Goal: Information Seeking & Learning: Find specific fact

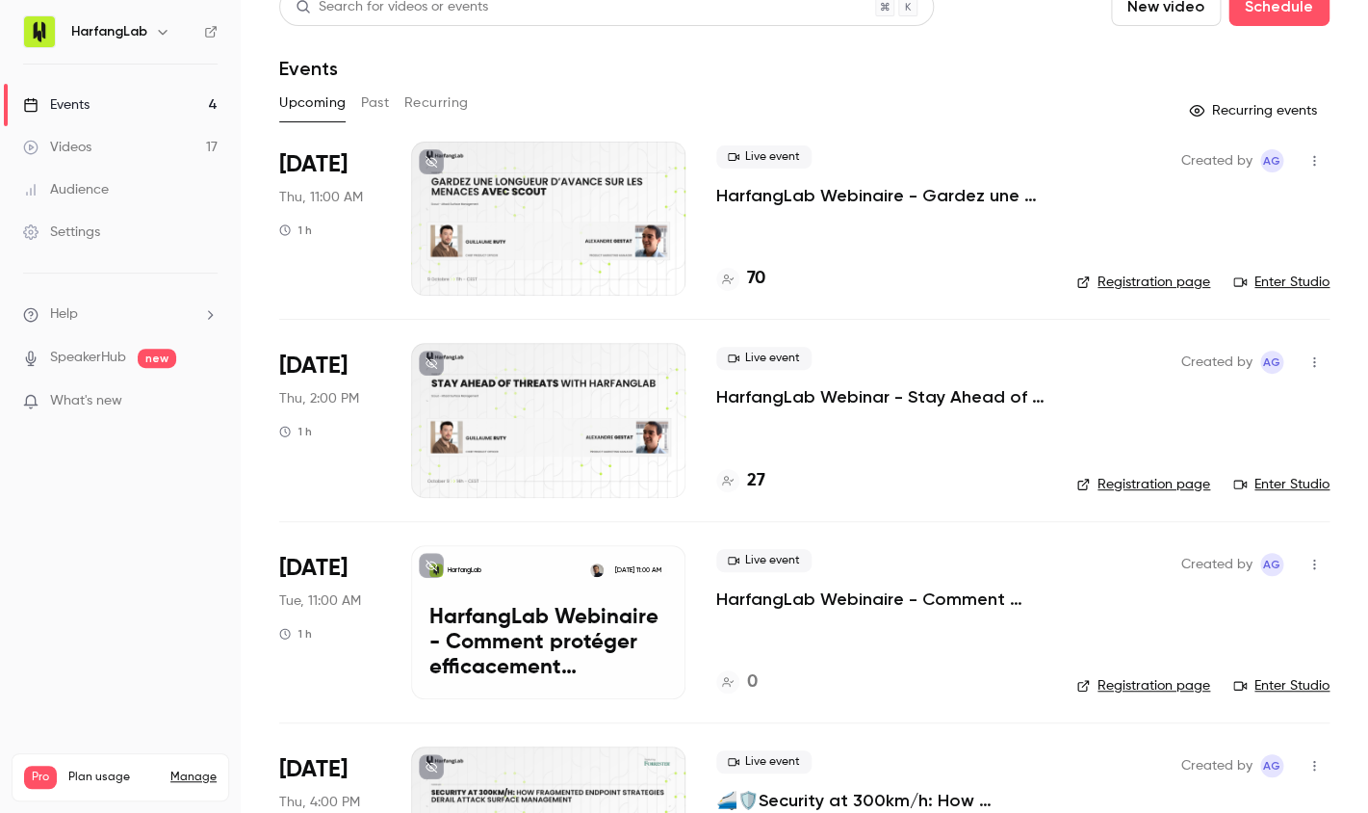
scroll to position [37, 0]
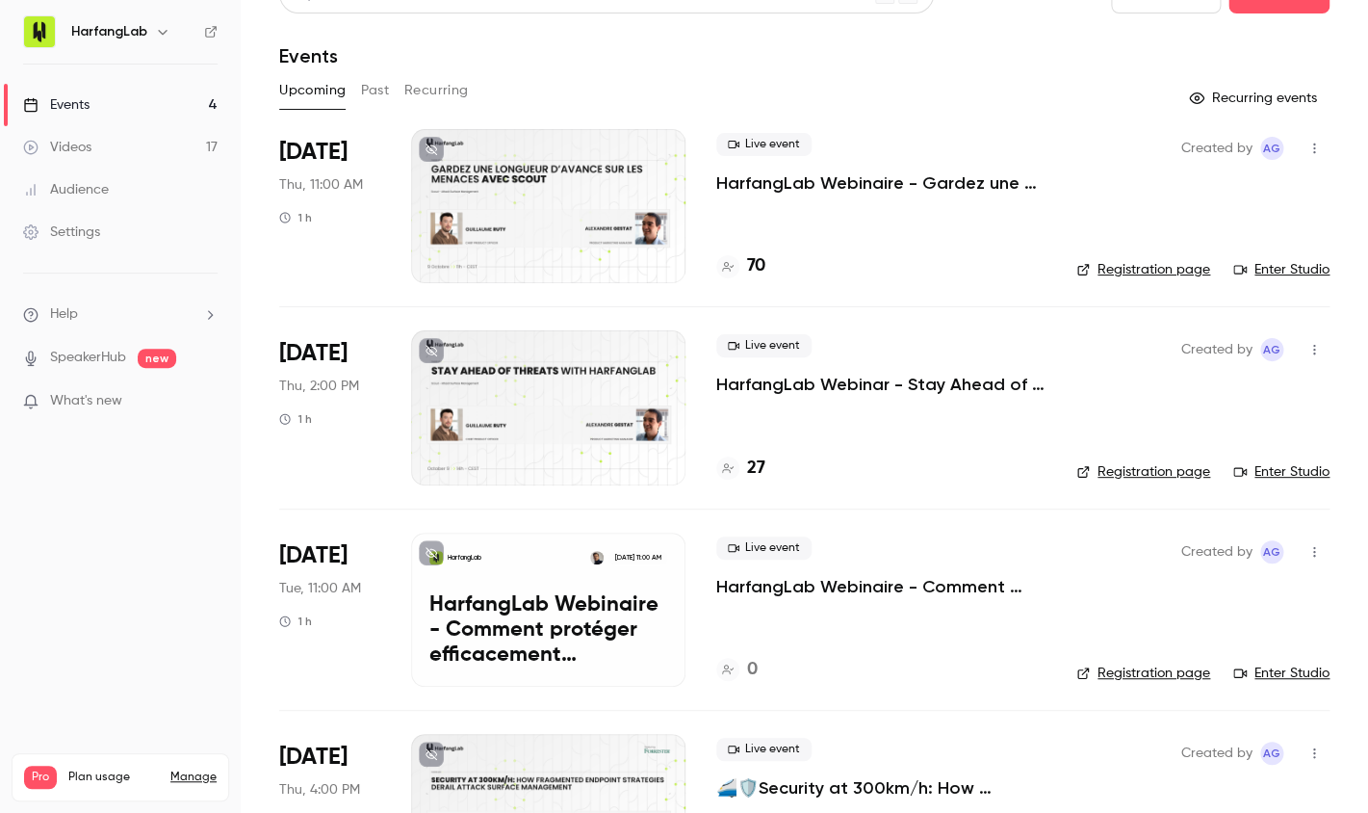
click at [572, 406] on div at bounding box center [548, 407] width 274 height 154
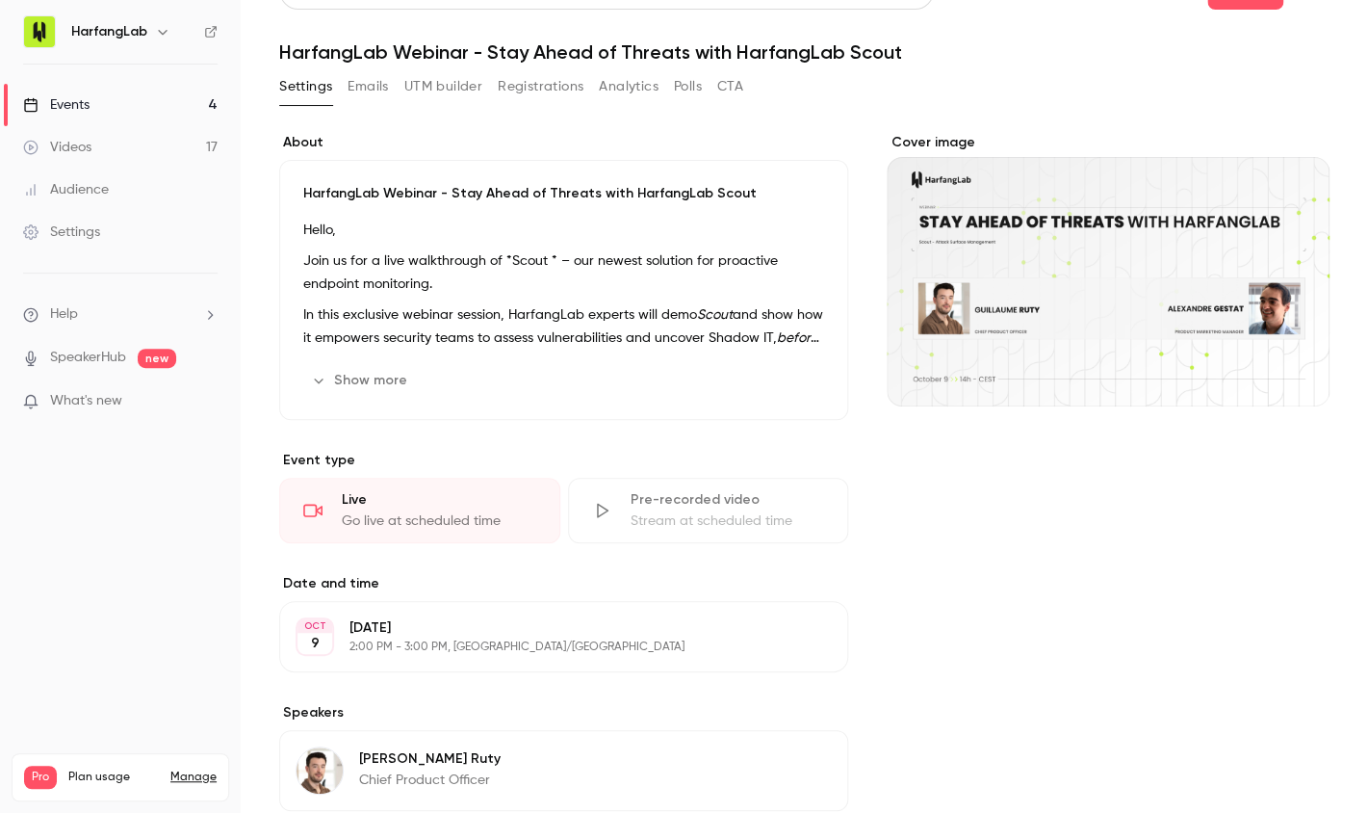
scroll to position [73, 0]
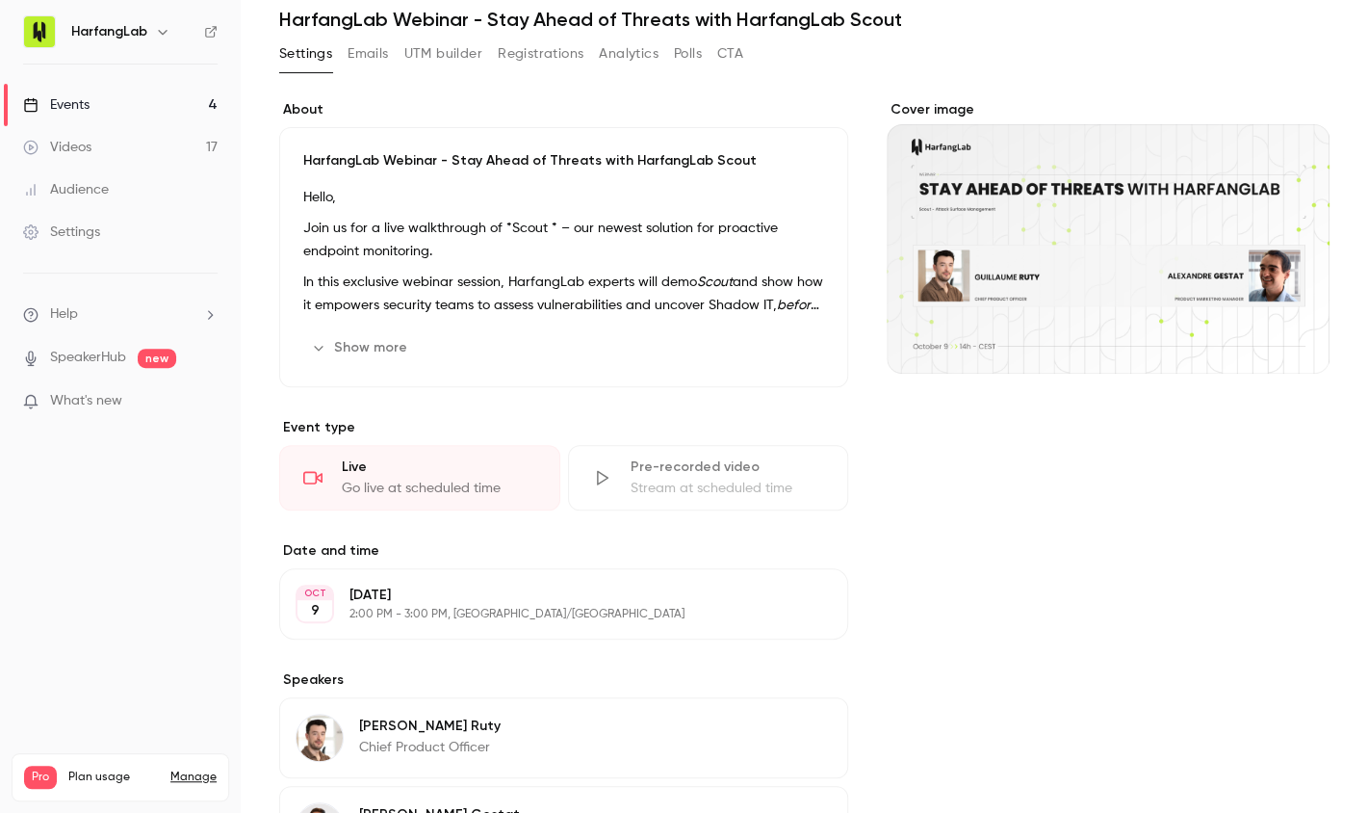
click at [388, 62] on button "Emails" at bounding box center [368, 54] width 40 height 31
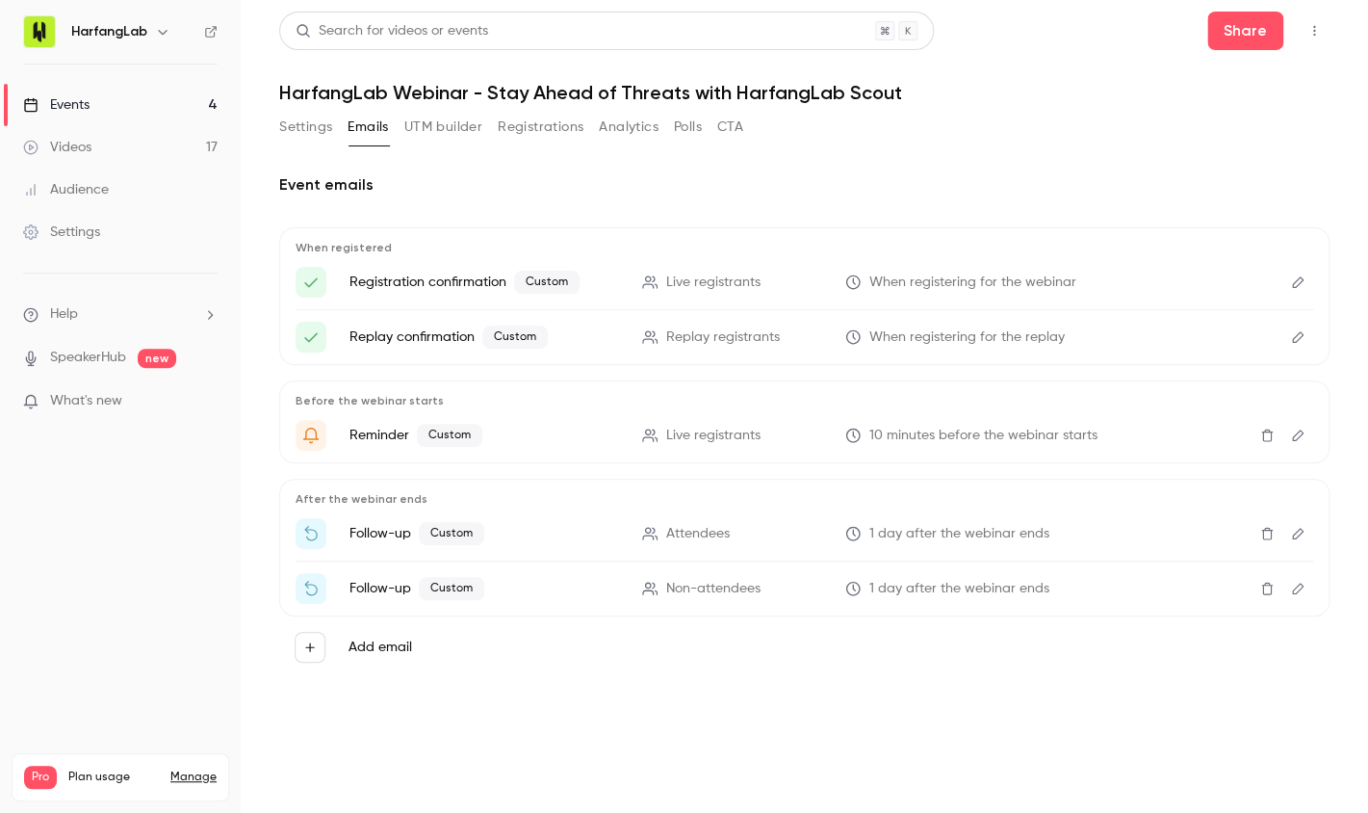
click at [553, 142] on button "Registrations" at bounding box center [541, 127] width 86 height 31
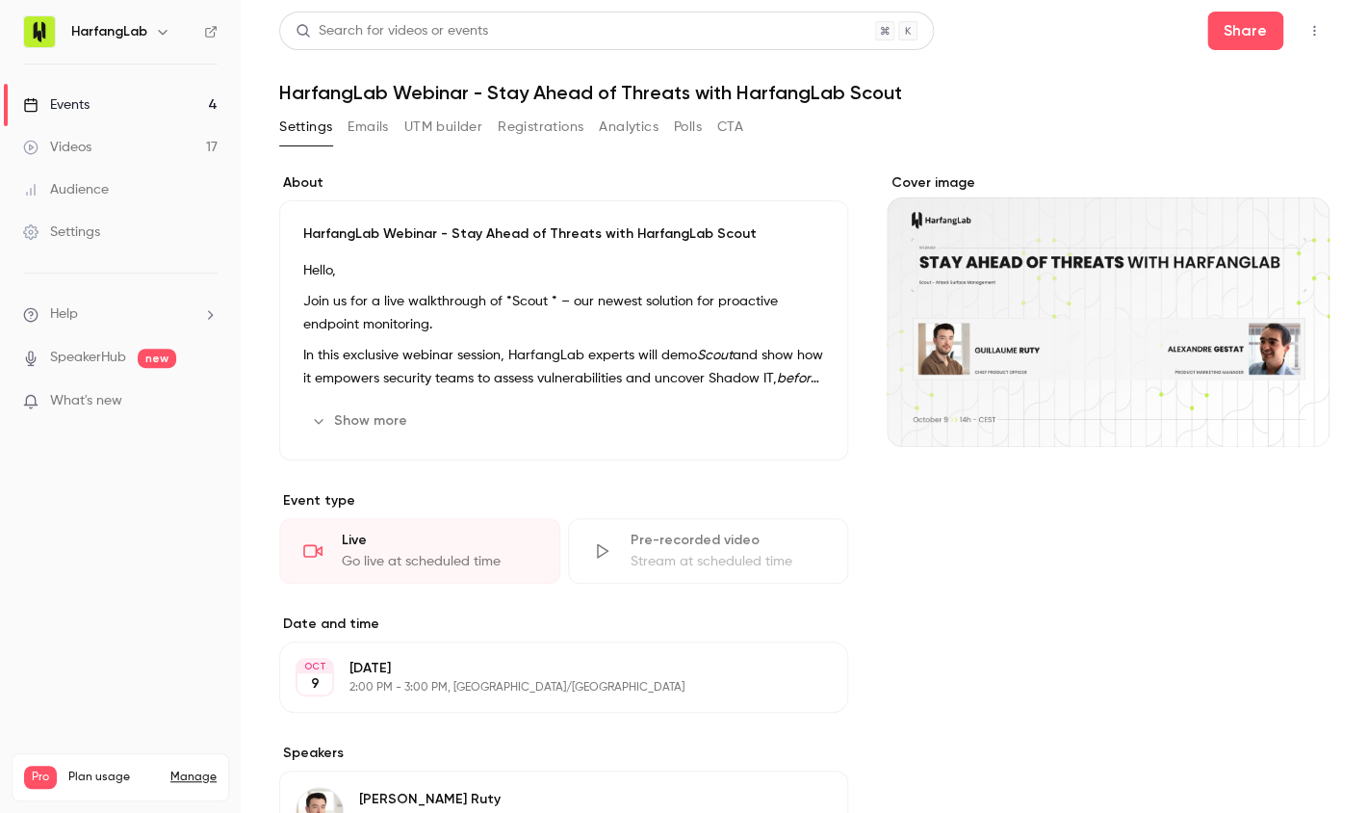
click at [136, 138] on link "Videos 17" at bounding box center [120, 147] width 241 height 42
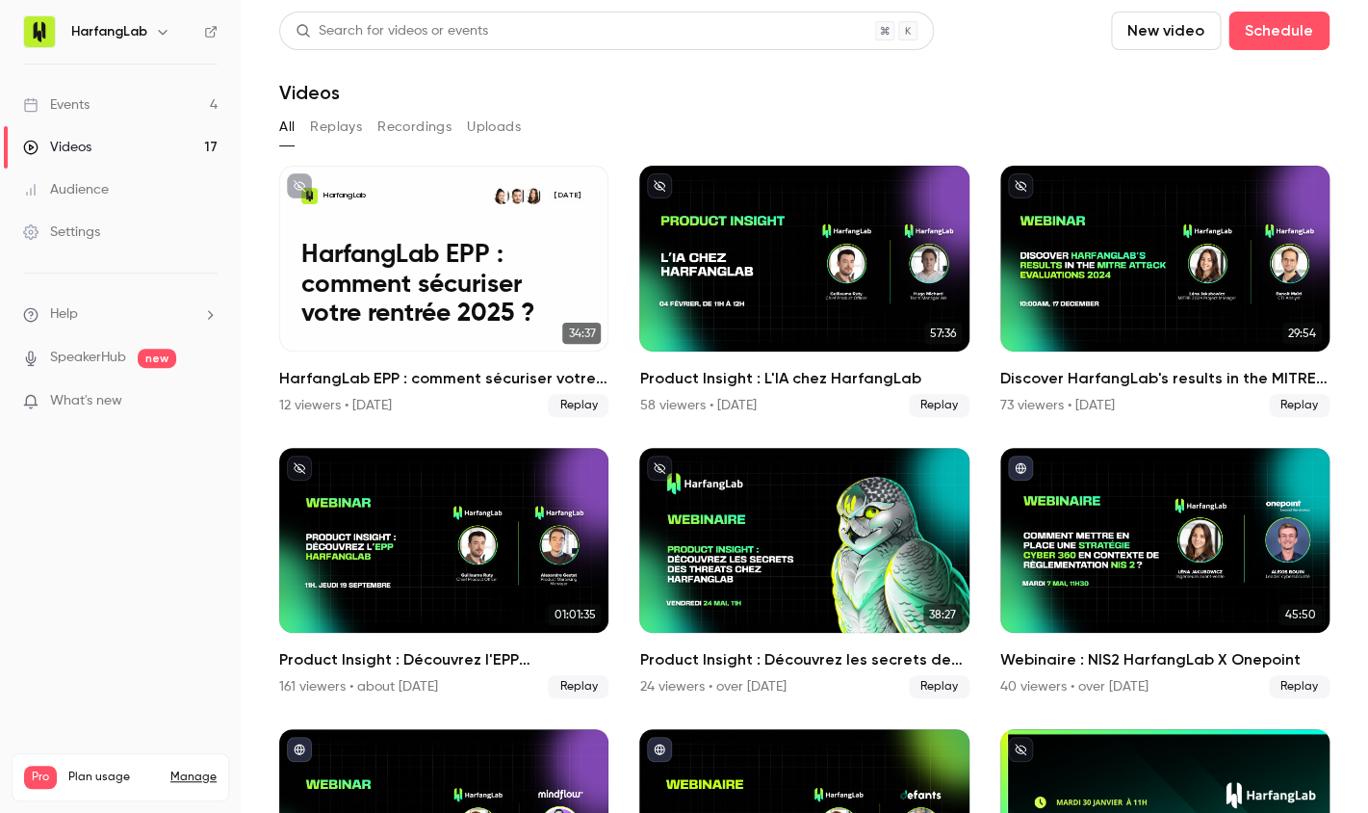
click at [132, 101] on link "Events 4" at bounding box center [120, 105] width 241 height 42
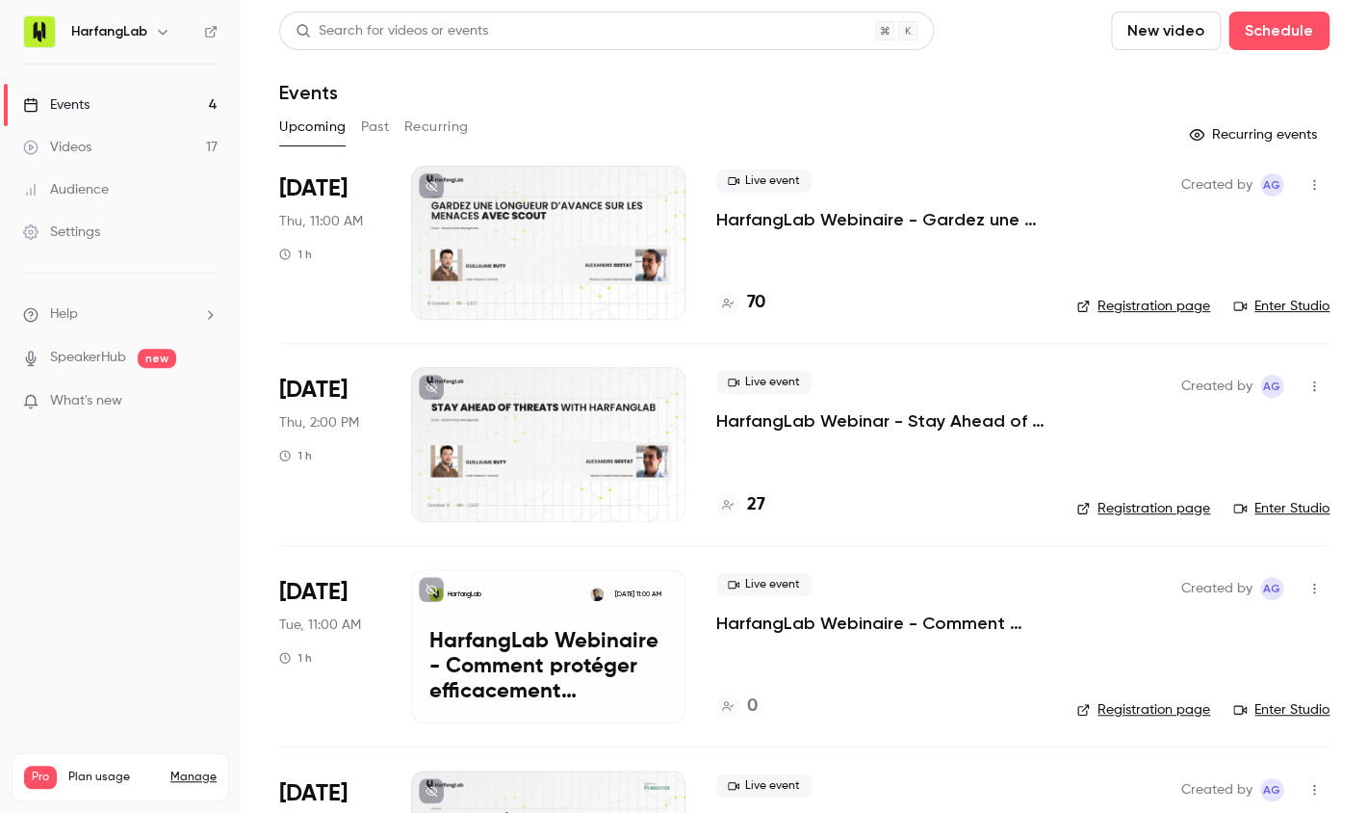
click at [850, 225] on p "HarfangLab Webinaire - Gardez une longueur d’avance sur les menaces avec Harfan…" at bounding box center [880, 219] width 329 height 23
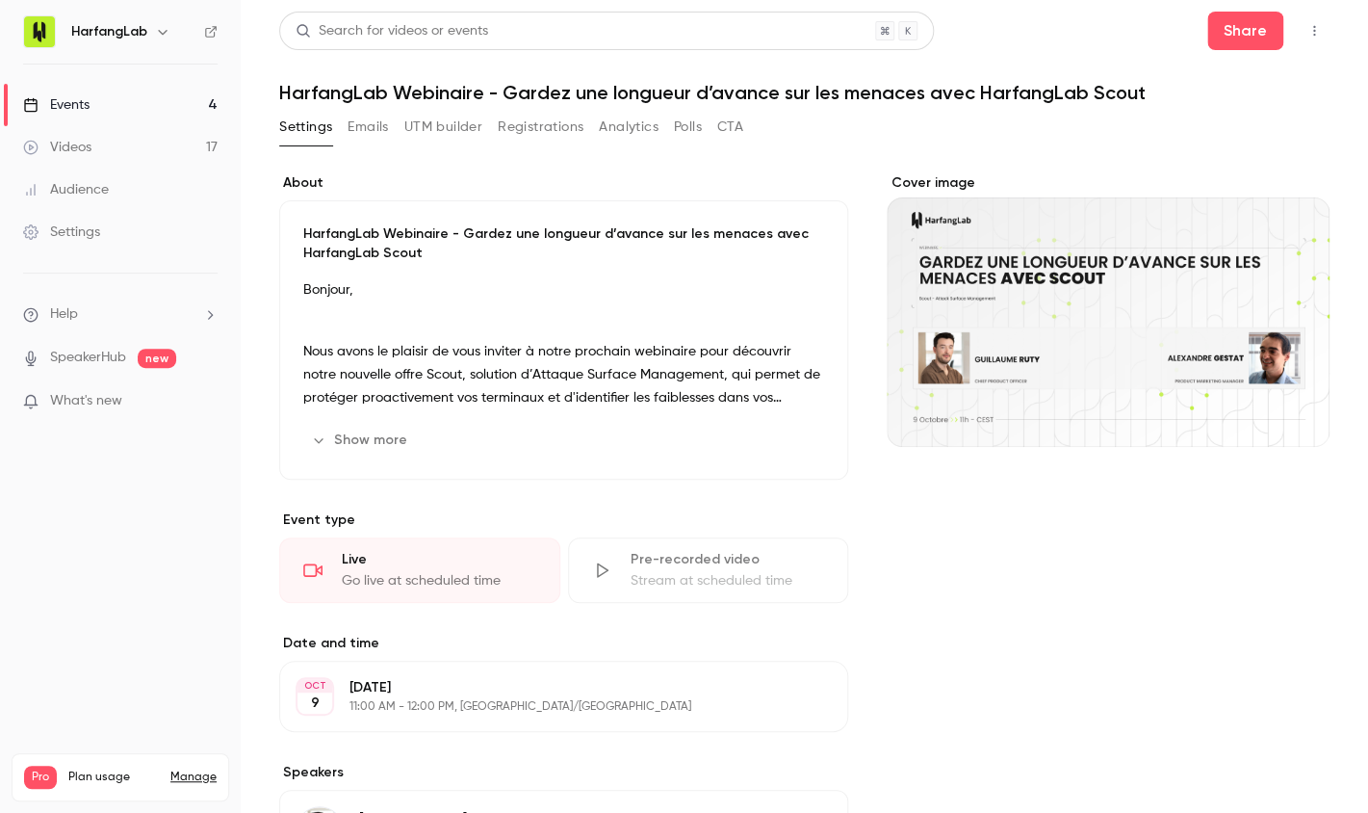
click at [517, 109] on div "Search for videos or events Share HarfangLab Webinaire - Gardez une longueur d’…" at bounding box center [804, 583] width 1050 height 1142
click at [530, 128] on button "Registrations" at bounding box center [541, 127] width 86 height 31
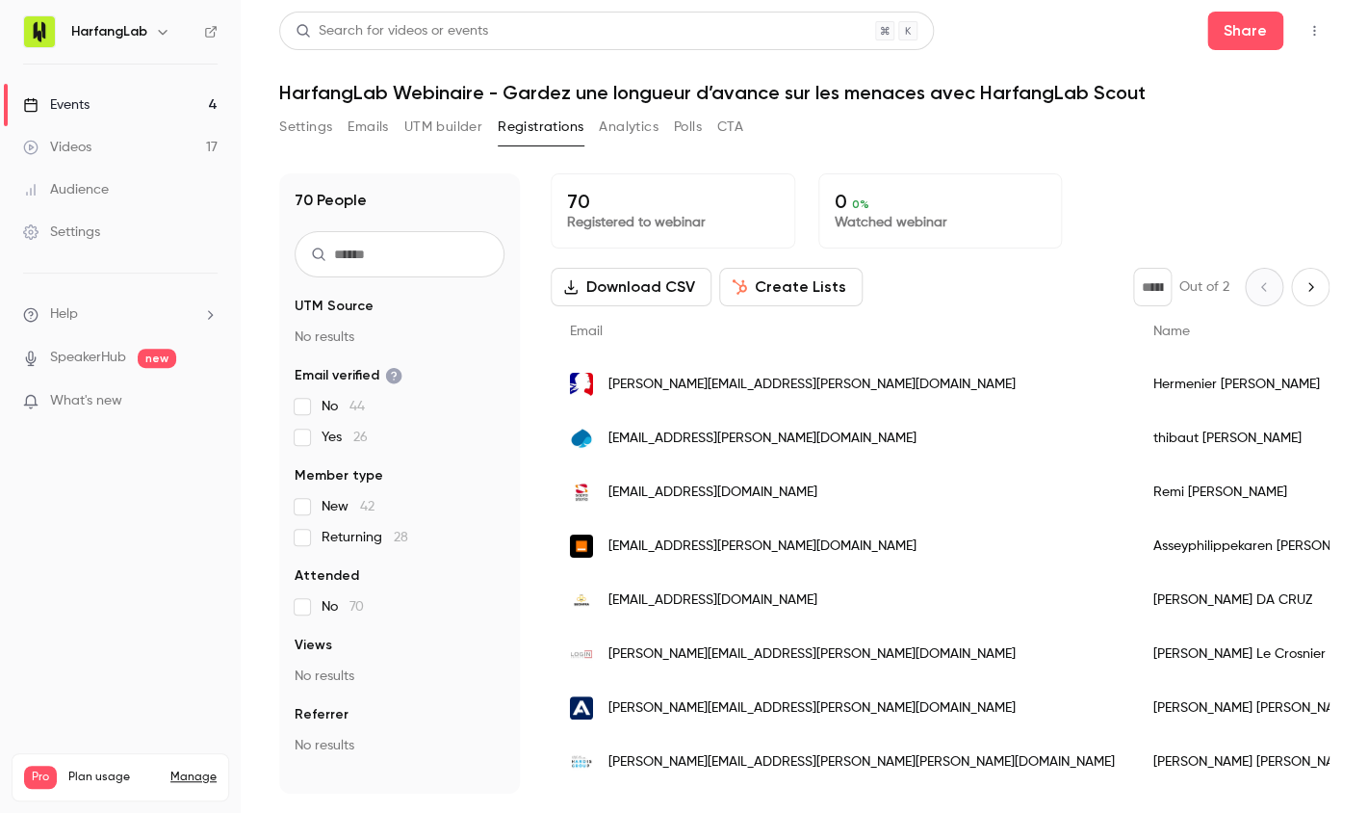
click at [103, 115] on link "Events 4" at bounding box center [120, 105] width 241 height 42
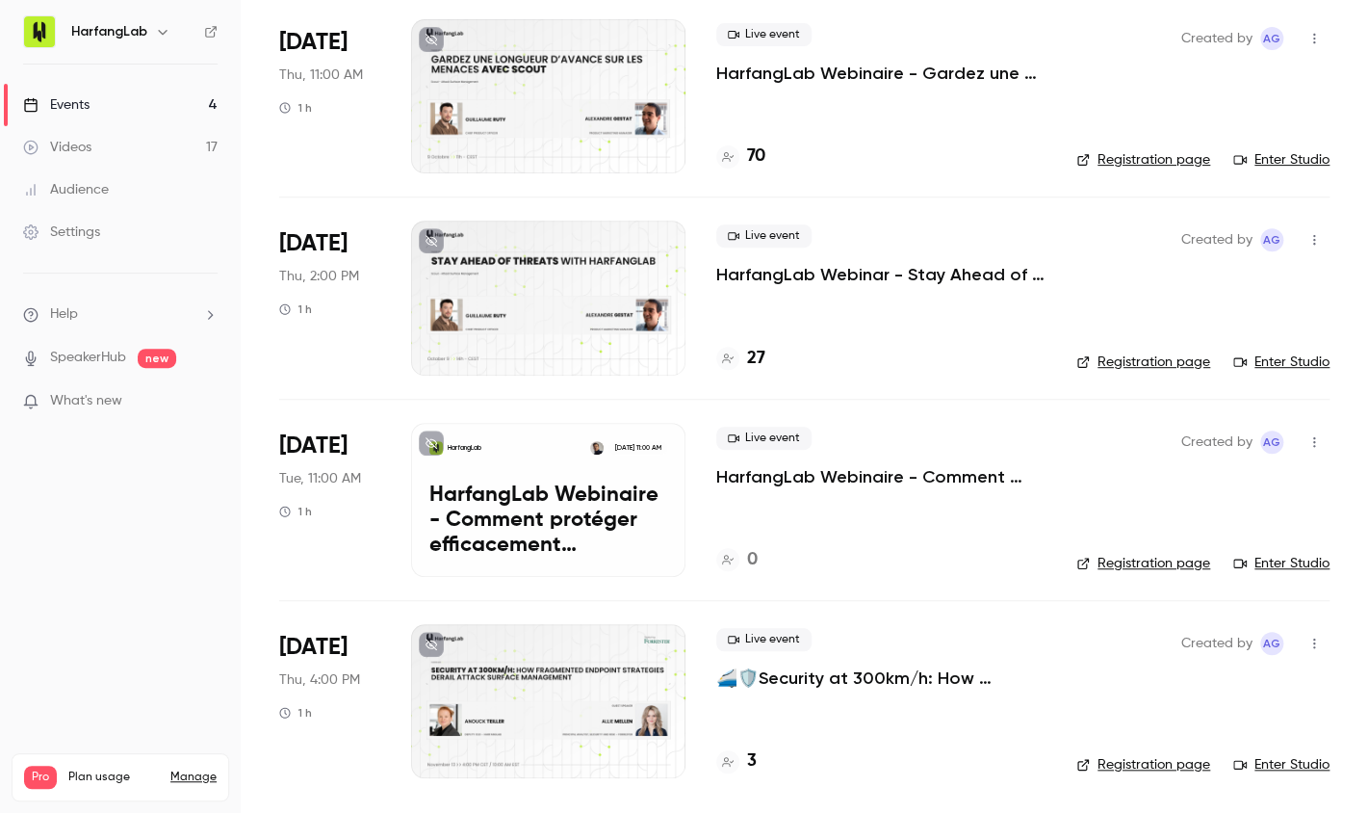
scroll to position [147, 0]
click at [757, 756] on div "3" at bounding box center [880, 761] width 329 height 26
click at [751, 765] on h4 "3" at bounding box center [752, 761] width 10 height 26
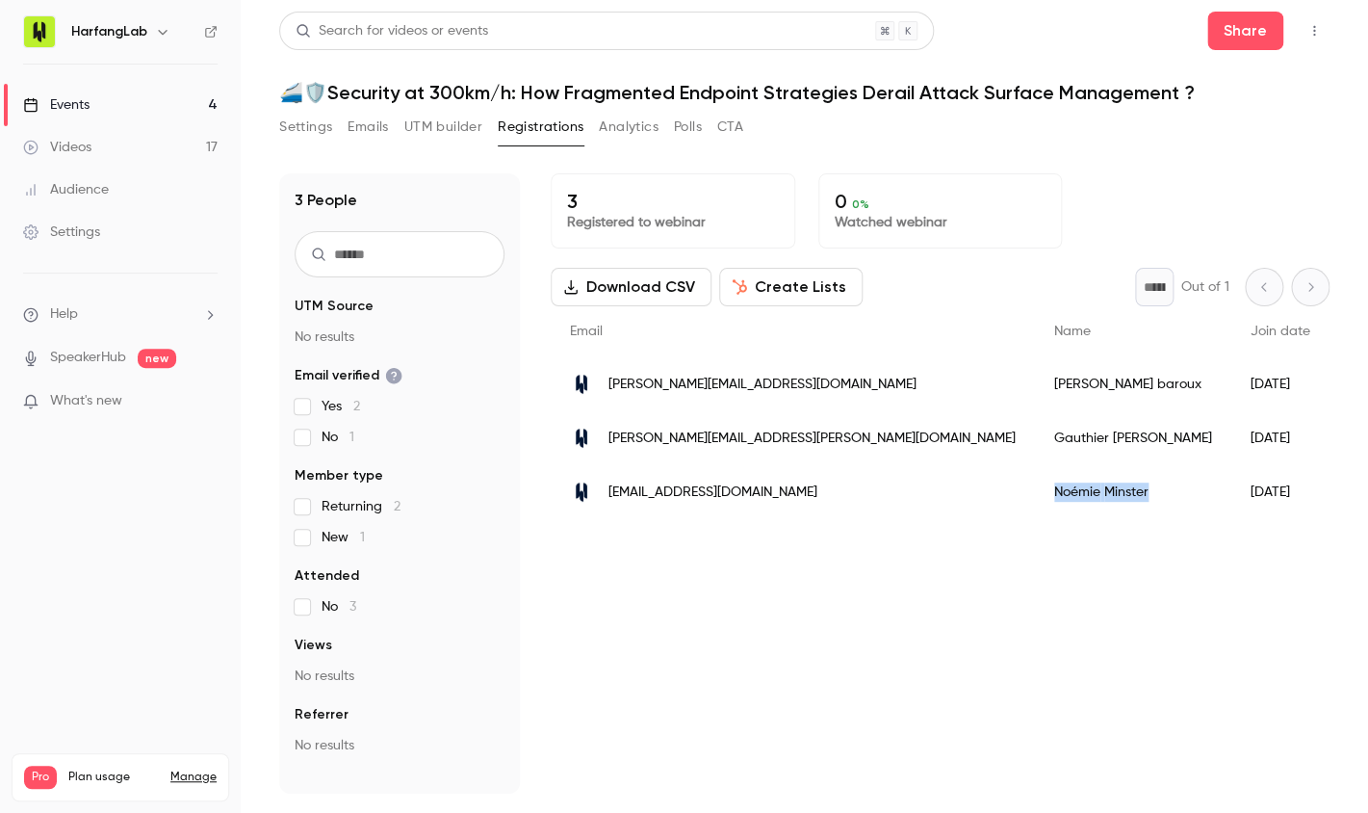
drag, startPoint x: 803, startPoint y: 507, endPoint x: 886, endPoint y: 514, distance: 83.1
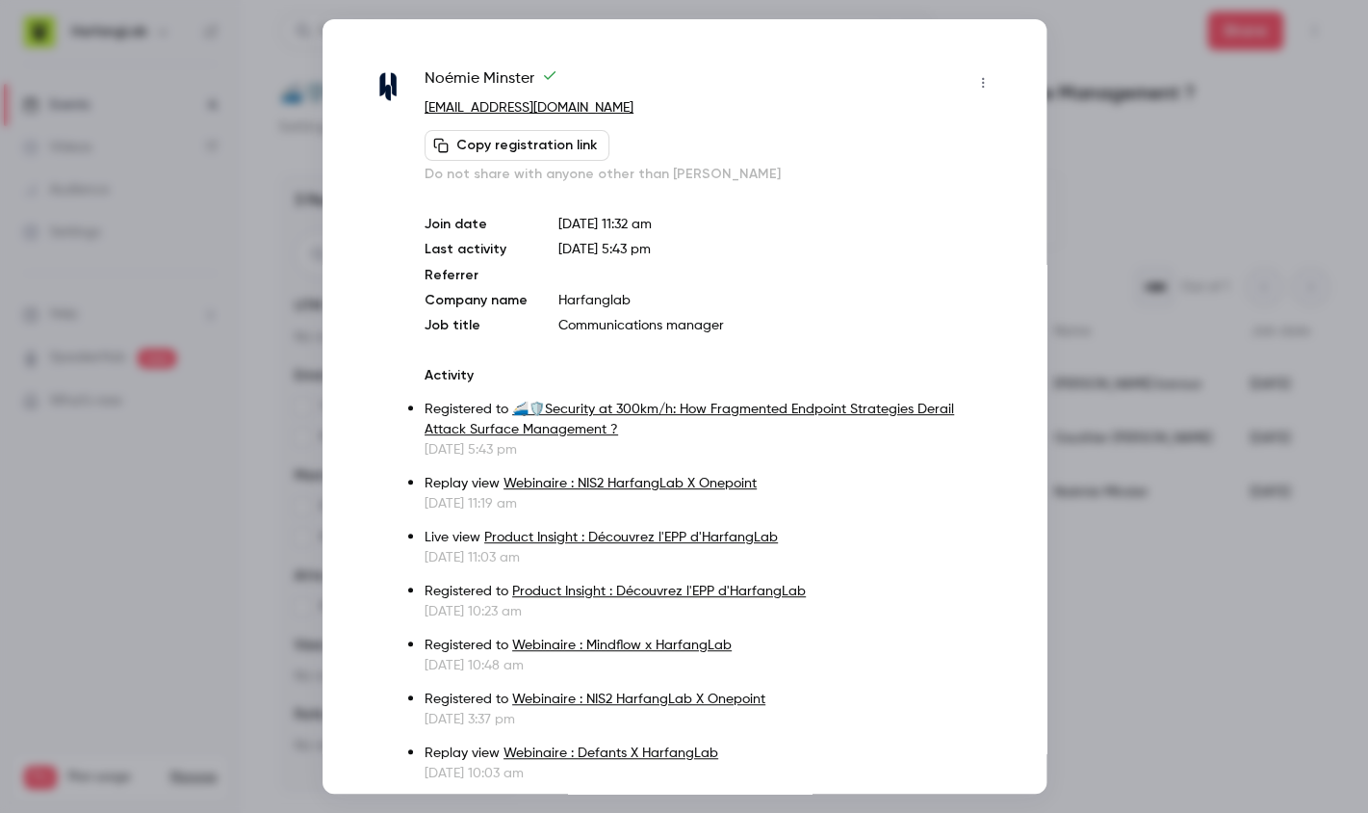
click at [1104, 166] on div at bounding box center [684, 406] width 1368 height 813
